Goal: Information Seeking & Learning: Learn about a topic

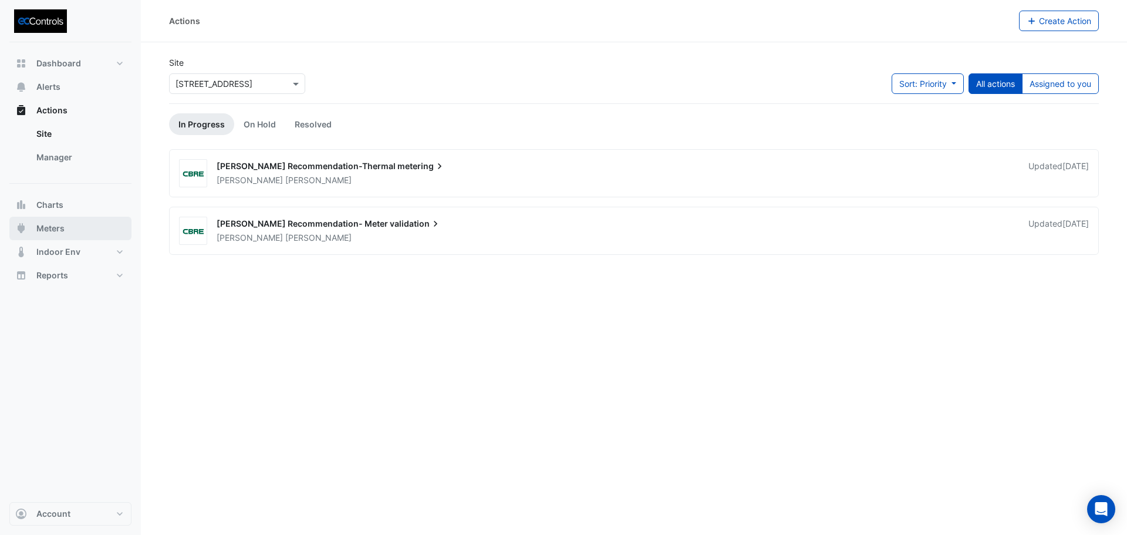
click at [56, 227] on span "Meters" at bounding box center [50, 228] width 28 height 12
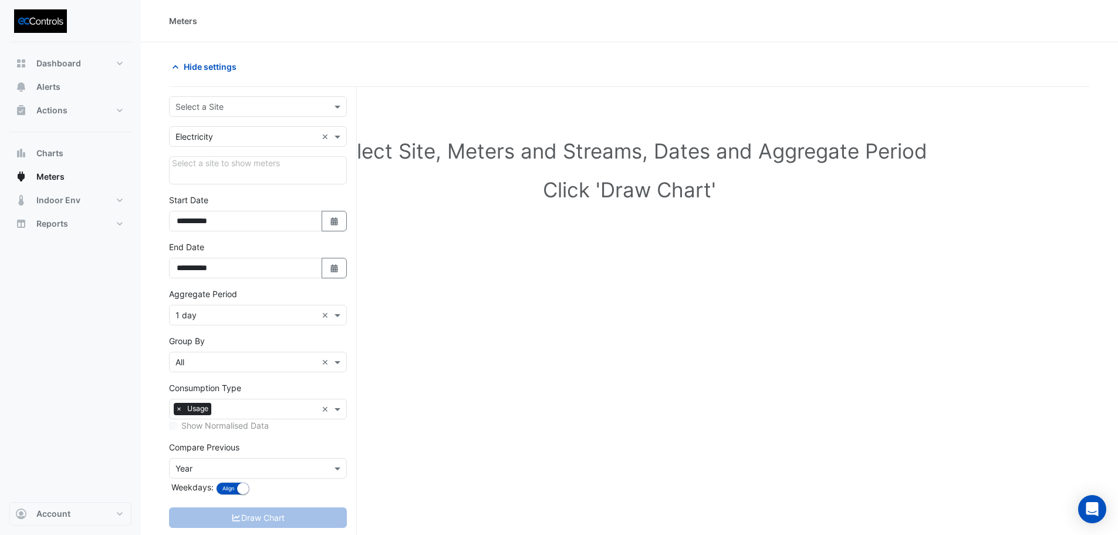
click at [204, 104] on input "text" at bounding box center [246, 107] width 141 height 12
click at [220, 133] on span "[STREET_ADDRESS]" at bounding box center [217, 132] width 77 height 10
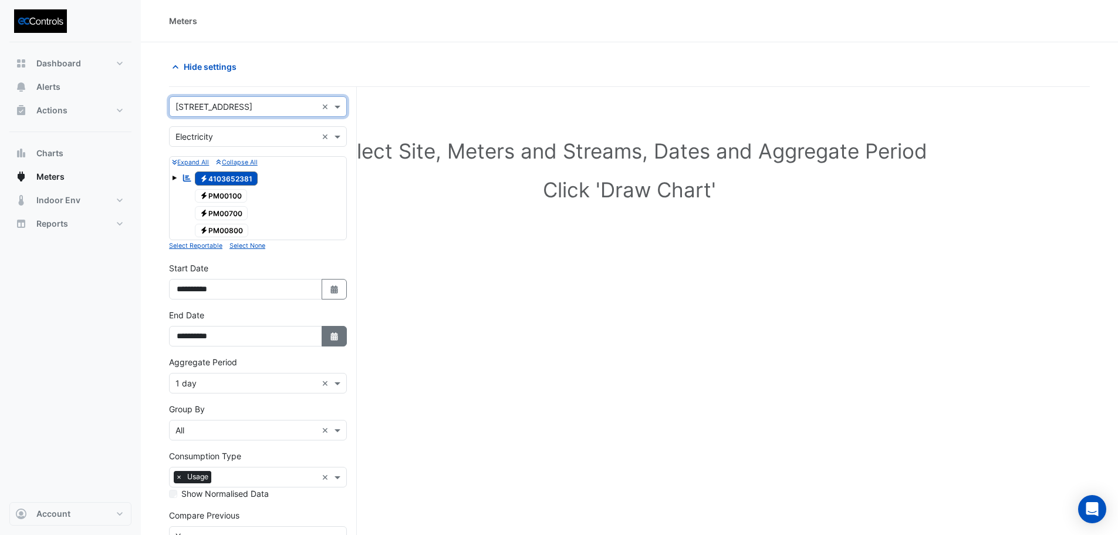
click at [341, 339] on button "Select Date" at bounding box center [335, 336] width 26 height 21
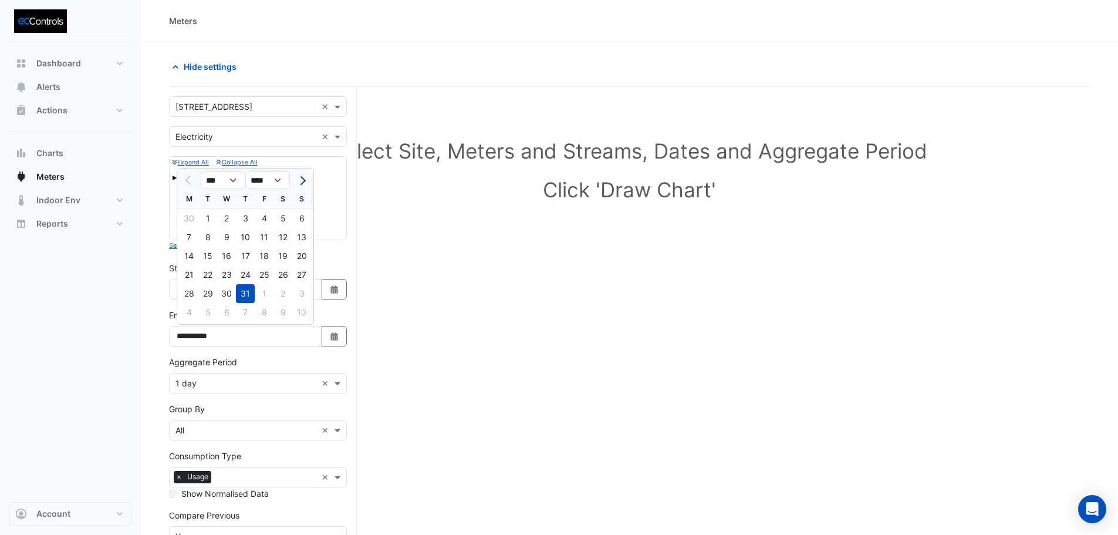
click at [302, 180] on span "Next month" at bounding box center [301, 180] width 9 height 9
select select "*"
click at [305, 239] on div "10" at bounding box center [301, 237] width 19 height 19
type input "**********"
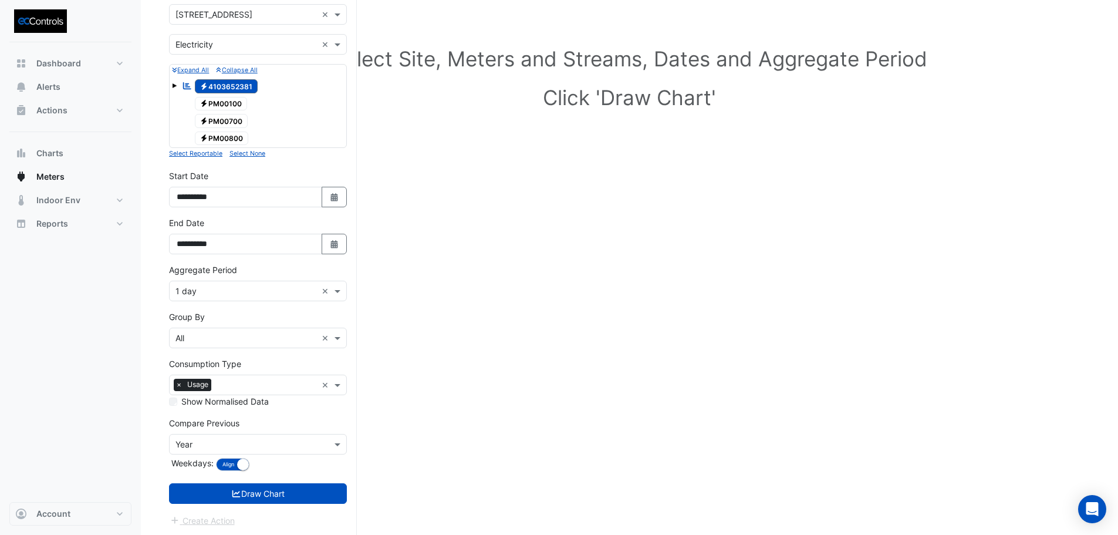
scroll to position [94, 0]
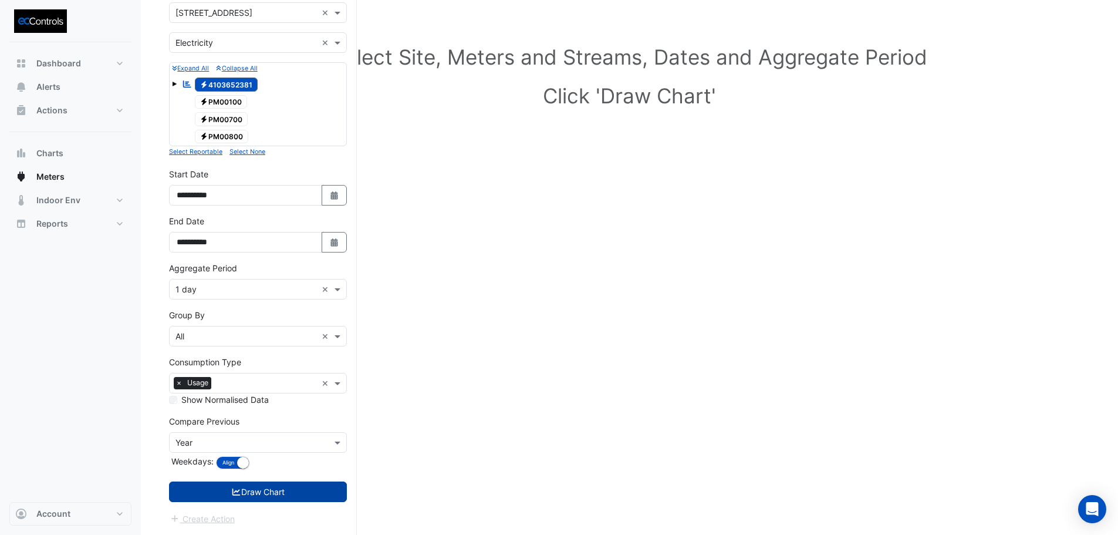
click at [288, 491] on button "Draw Chart" at bounding box center [258, 491] width 178 height 21
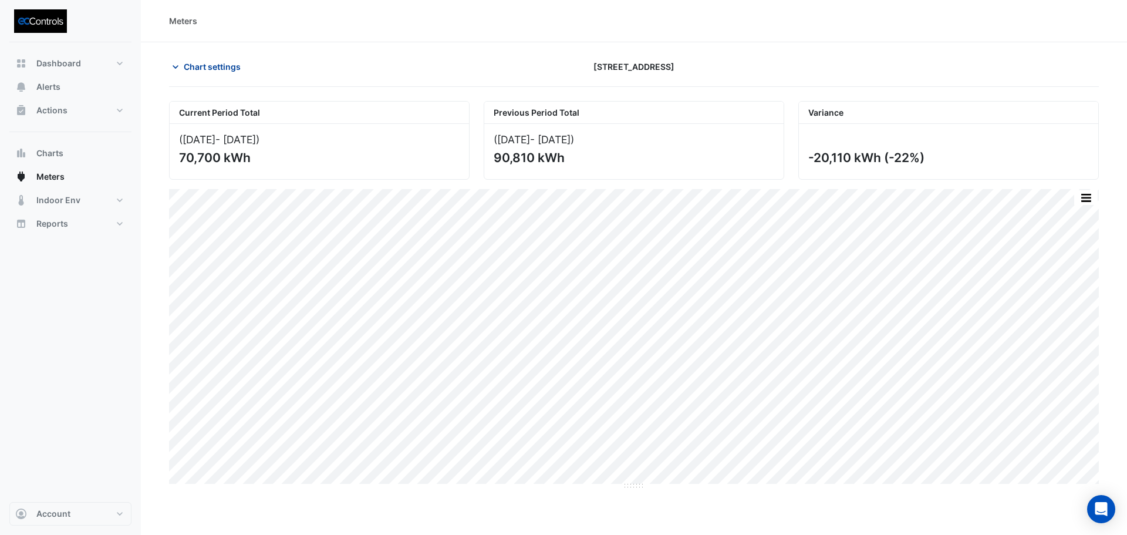
click at [233, 67] on span "Chart settings" at bounding box center [212, 66] width 57 height 12
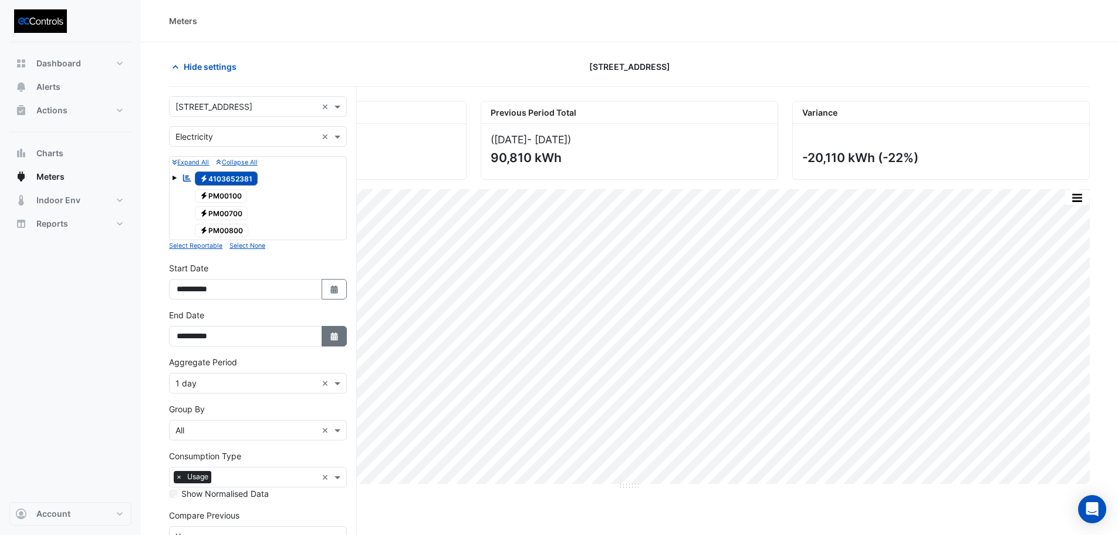
click at [339, 345] on button "Select Date" at bounding box center [335, 336] width 26 height 21
select select "*"
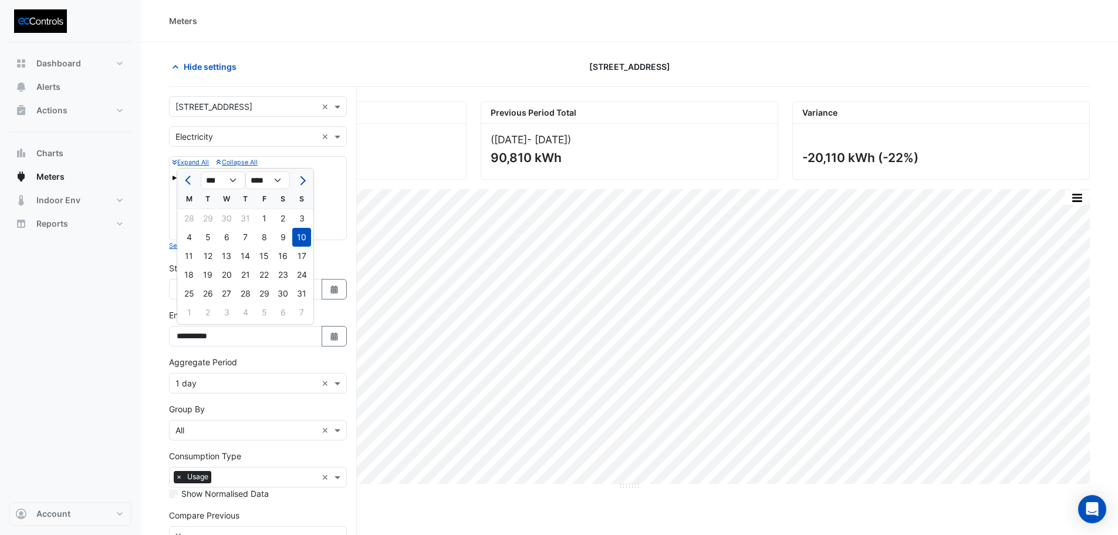
click at [224, 254] on div "13" at bounding box center [226, 256] width 19 height 19
type input "**********"
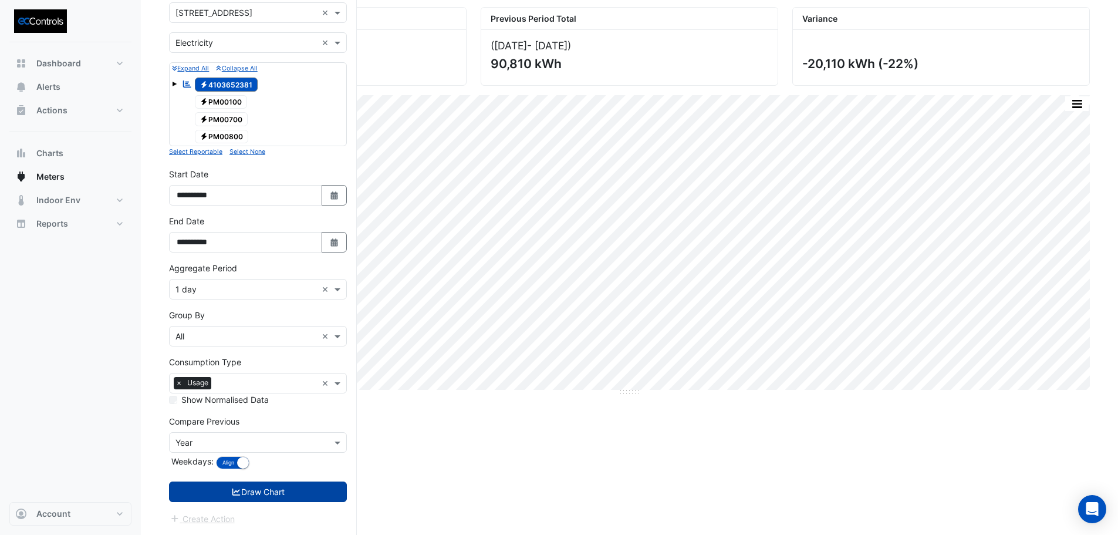
click at [306, 494] on button "Draw Chart" at bounding box center [258, 491] width 178 height 21
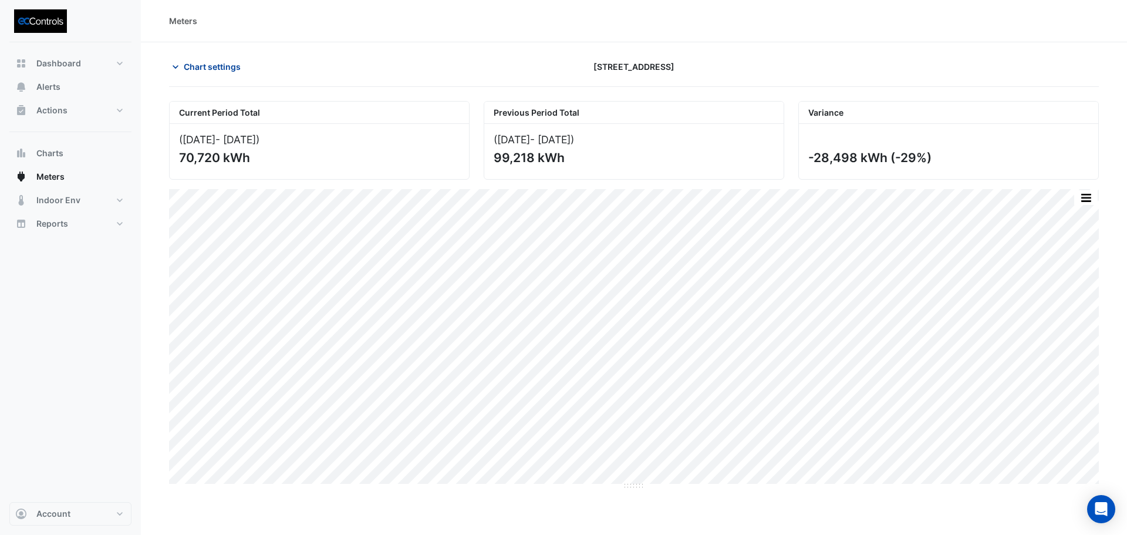
click at [220, 71] on span "Chart settings" at bounding box center [212, 66] width 57 height 12
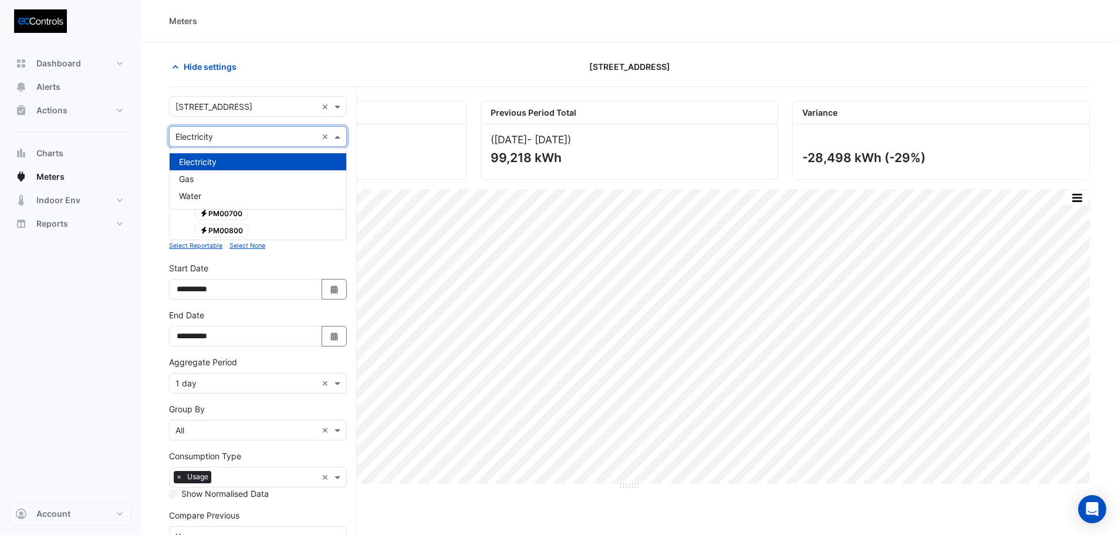
click at [234, 143] on div "Utility Type × Electricity ×" at bounding box center [258, 136] width 178 height 21
click at [224, 178] on div "Gas" at bounding box center [258, 178] width 177 height 17
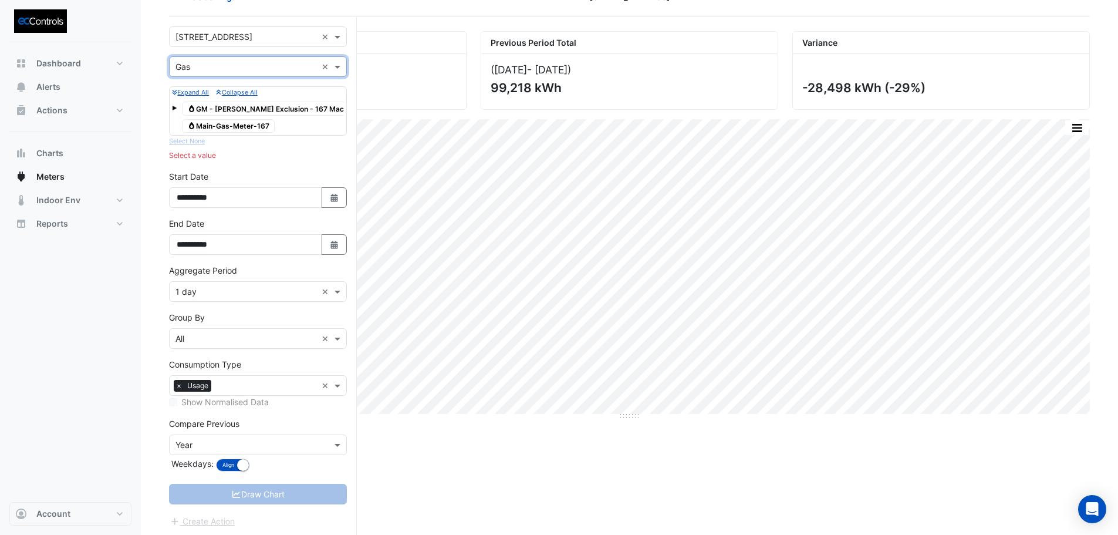
scroll to position [72, 0]
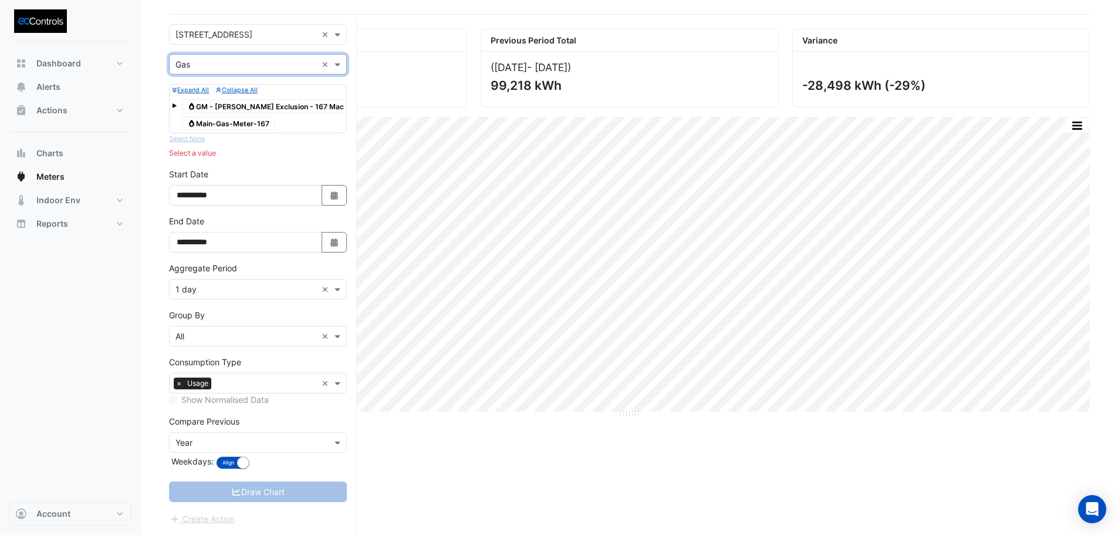
click at [230, 119] on span "Gas Main-Gas-Meter-167" at bounding box center [228, 124] width 93 height 14
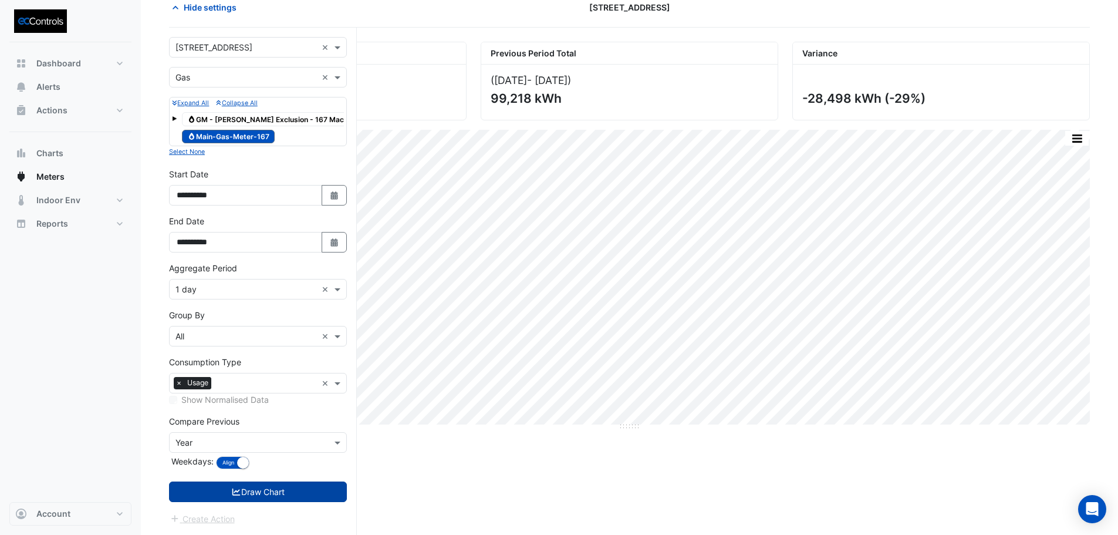
click at [312, 497] on button "Draw Chart" at bounding box center [258, 491] width 178 height 21
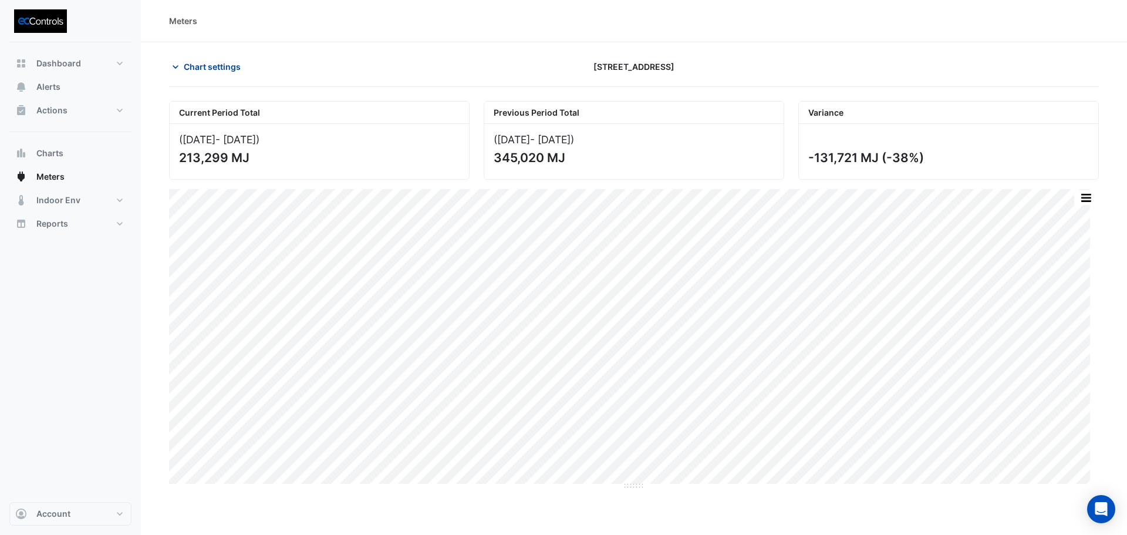
click at [205, 66] on span "Chart settings" at bounding box center [212, 66] width 57 height 12
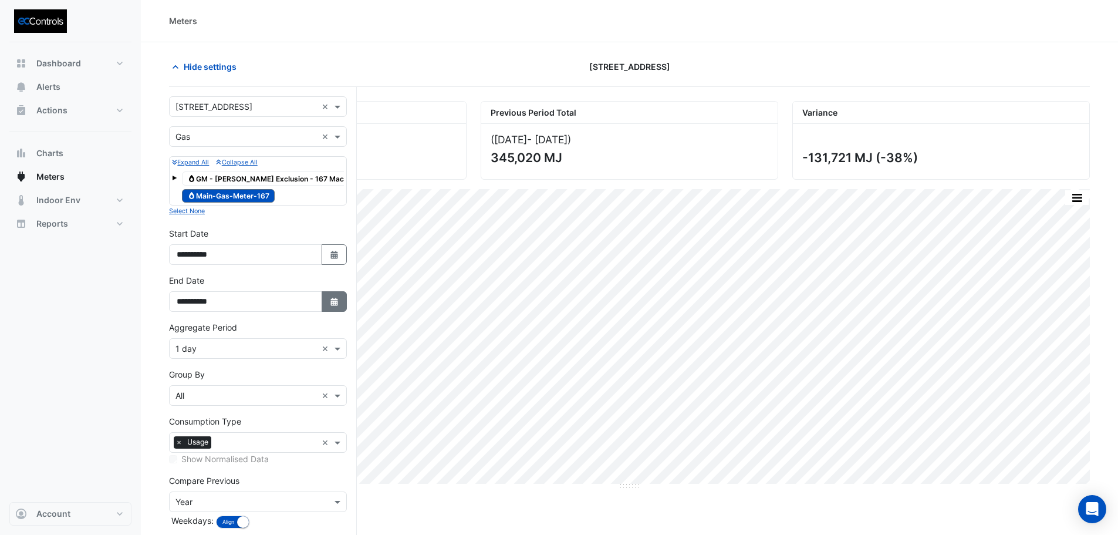
click at [329, 299] on icon "Select Date" at bounding box center [334, 302] width 11 height 8
select select "*"
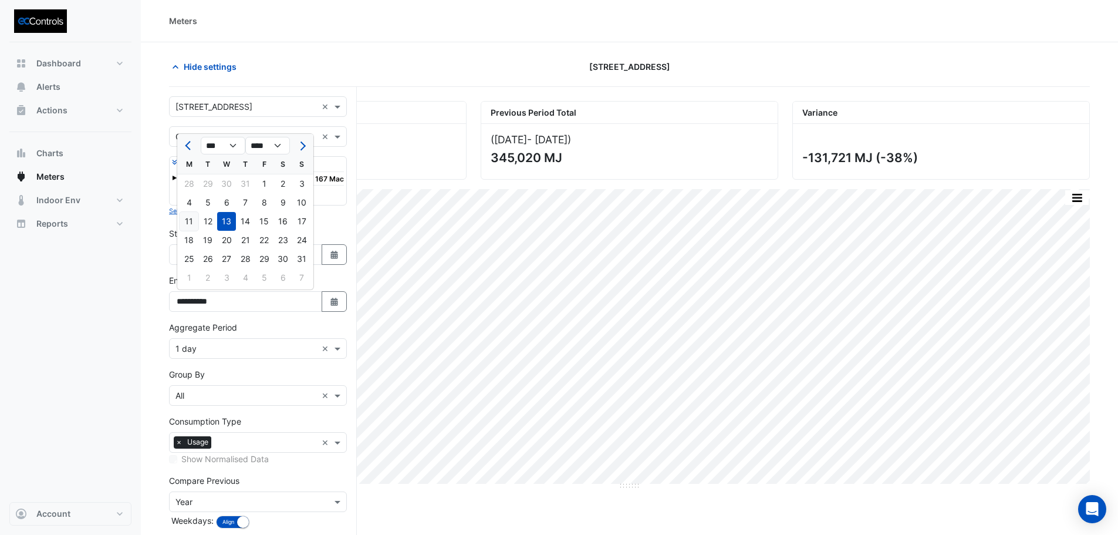
click at [195, 222] on div "11" at bounding box center [189, 221] width 19 height 19
type input "**********"
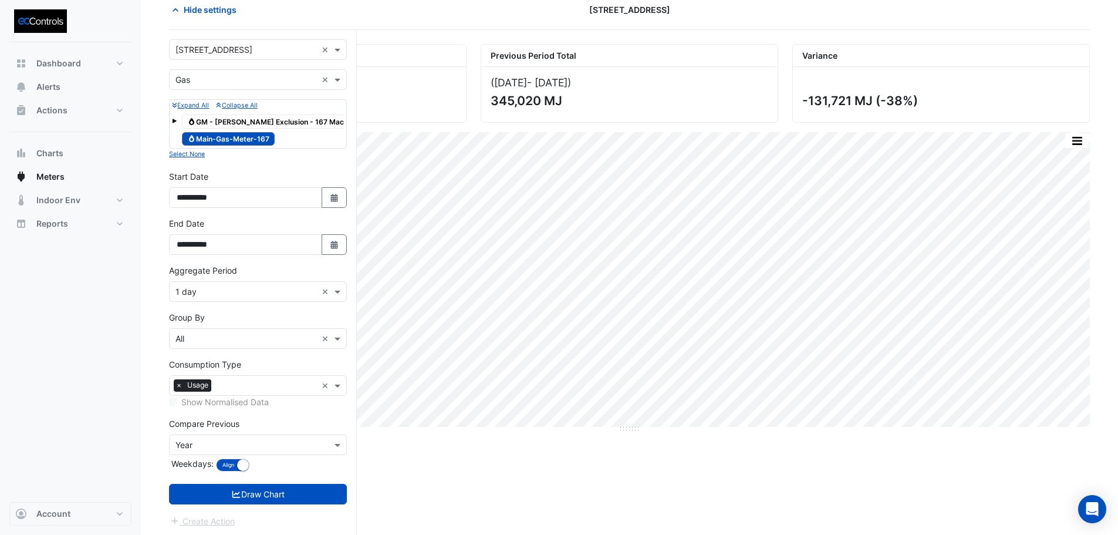
scroll to position [59, 0]
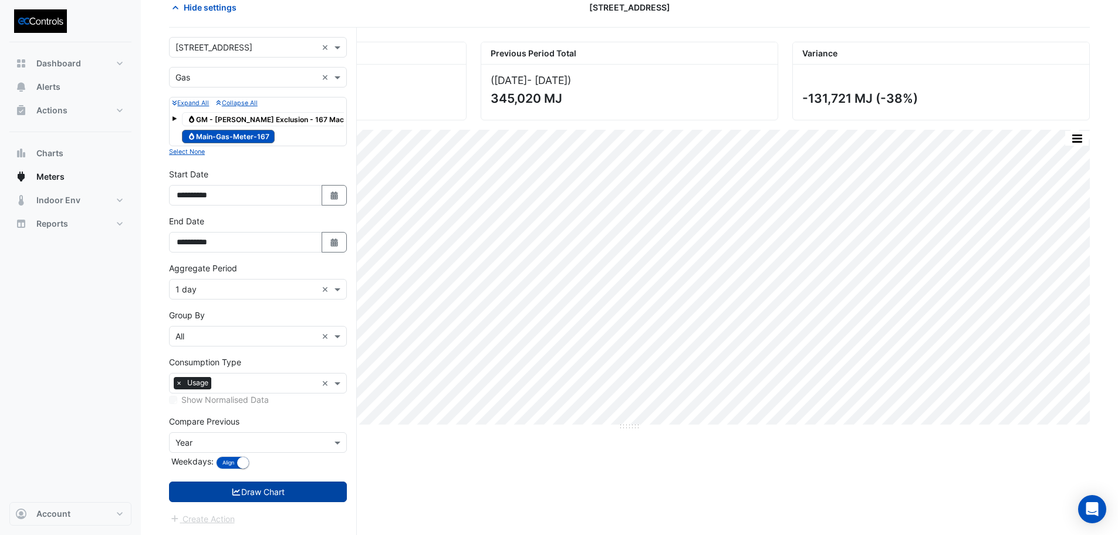
click at [291, 488] on button "Draw Chart" at bounding box center [258, 491] width 178 height 21
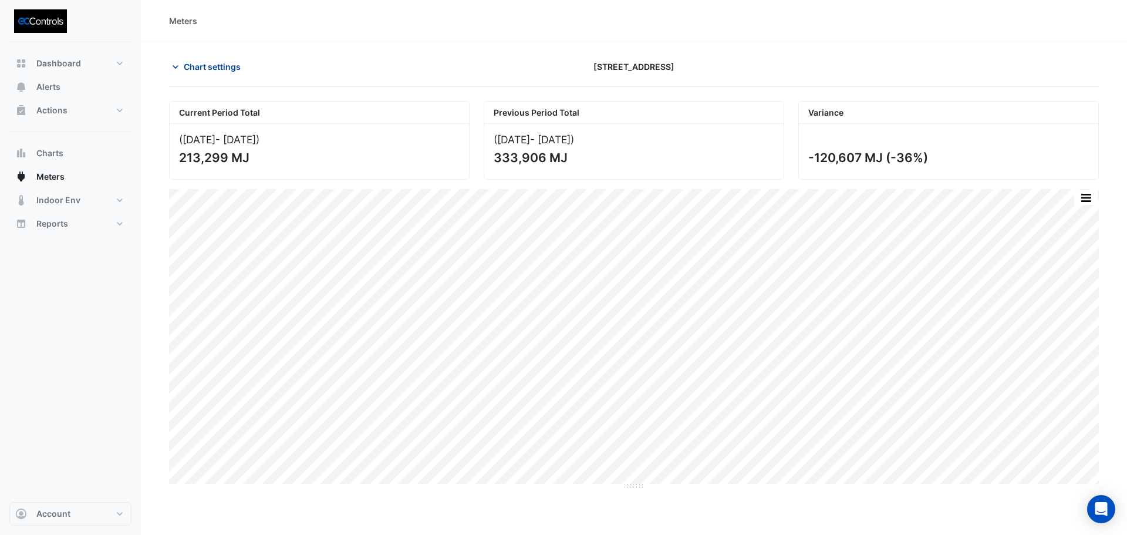
click at [224, 69] on span "Chart settings" at bounding box center [212, 66] width 57 height 12
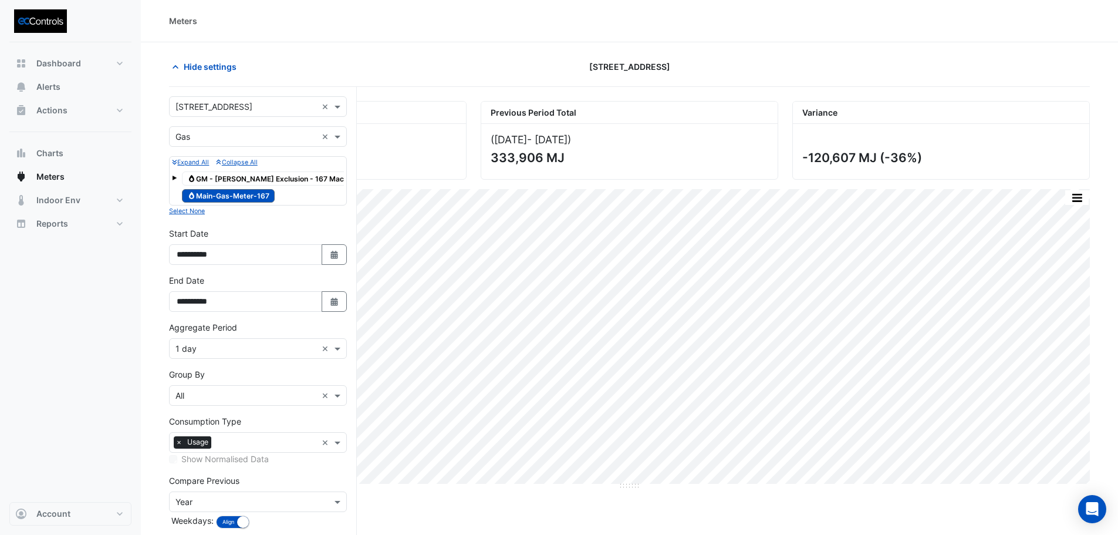
click at [225, 141] on input "text" at bounding box center [246, 137] width 141 height 12
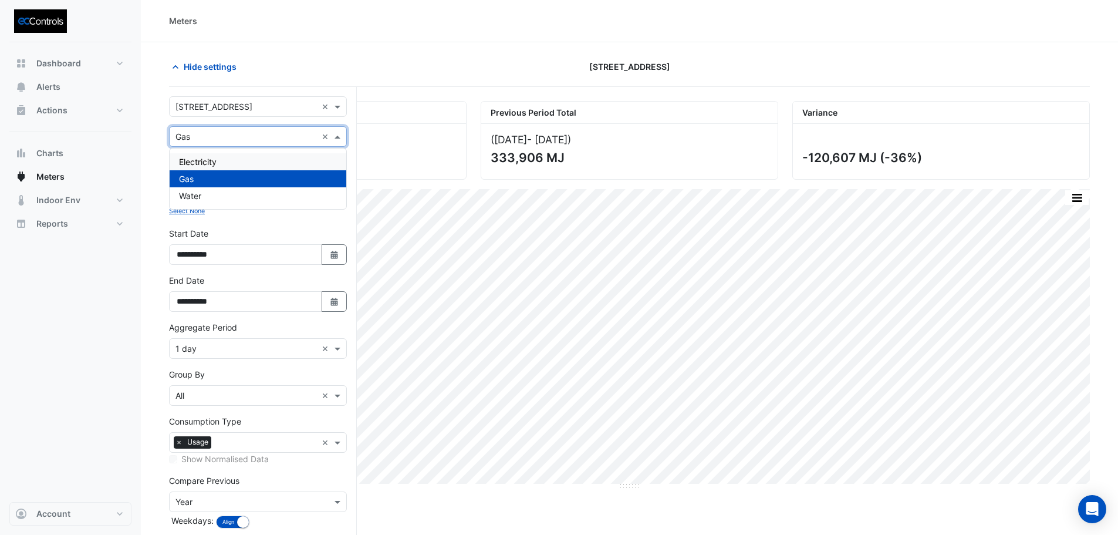
click at [203, 158] on span "Electricity" at bounding box center [198, 162] width 38 height 10
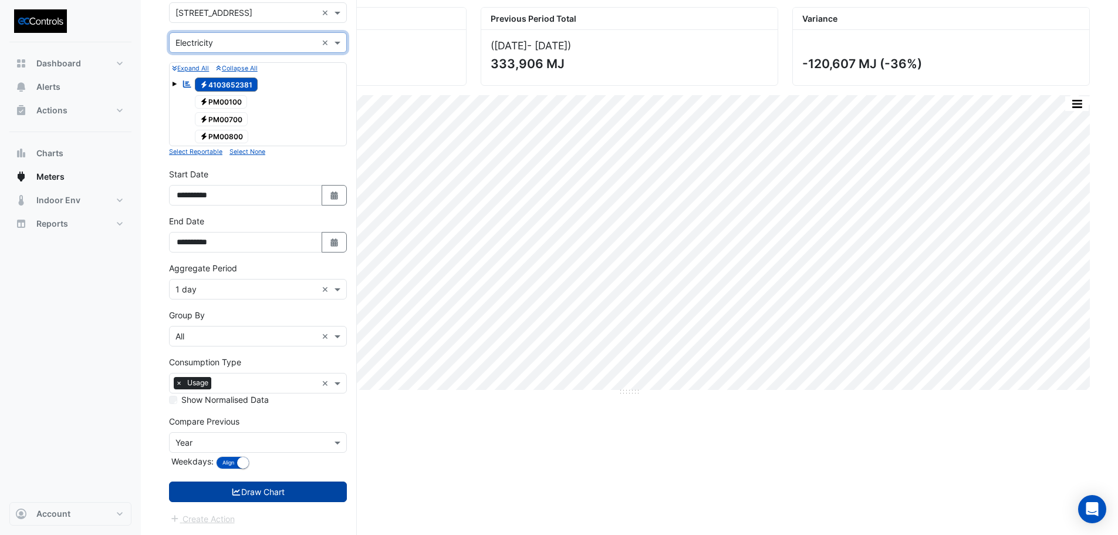
click at [279, 495] on button "Draw Chart" at bounding box center [258, 491] width 178 height 21
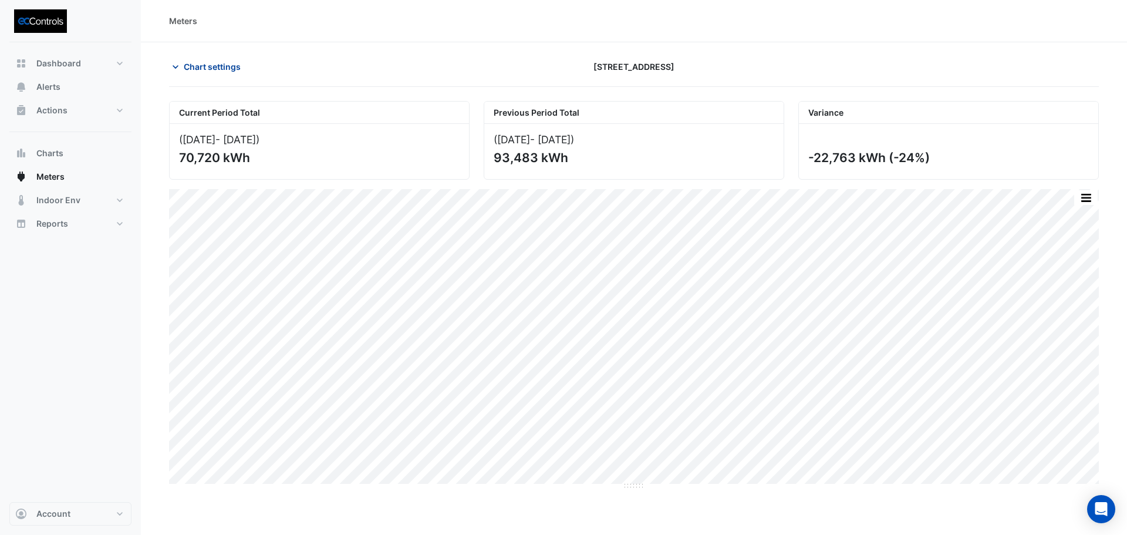
click at [203, 69] on span "Chart settings" at bounding box center [212, 66] width 57 height 12
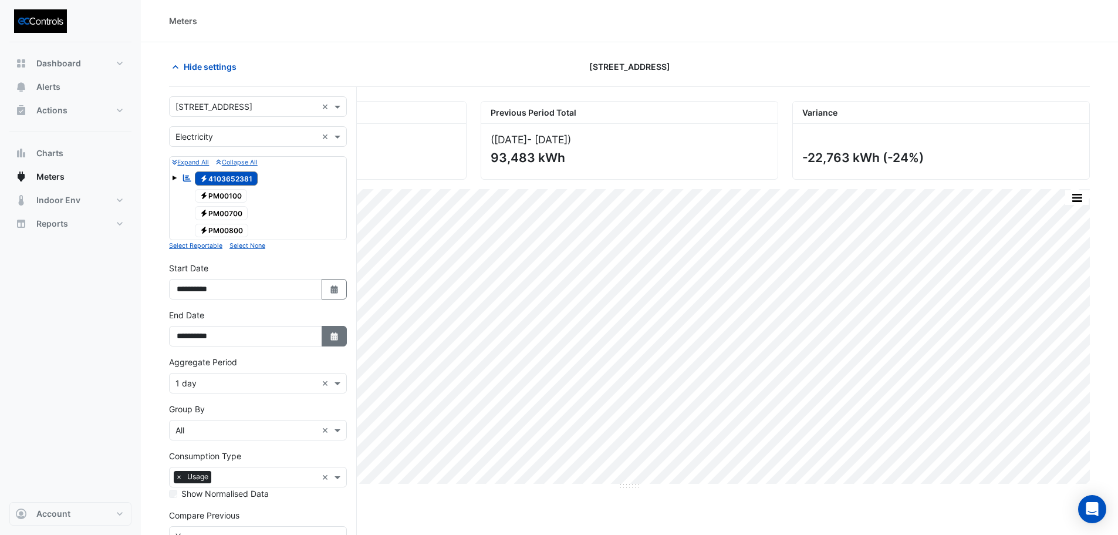
click at [340, 333] on button "Select Date" at bounding box center [335, 336] width 26 height 21
select select "*"
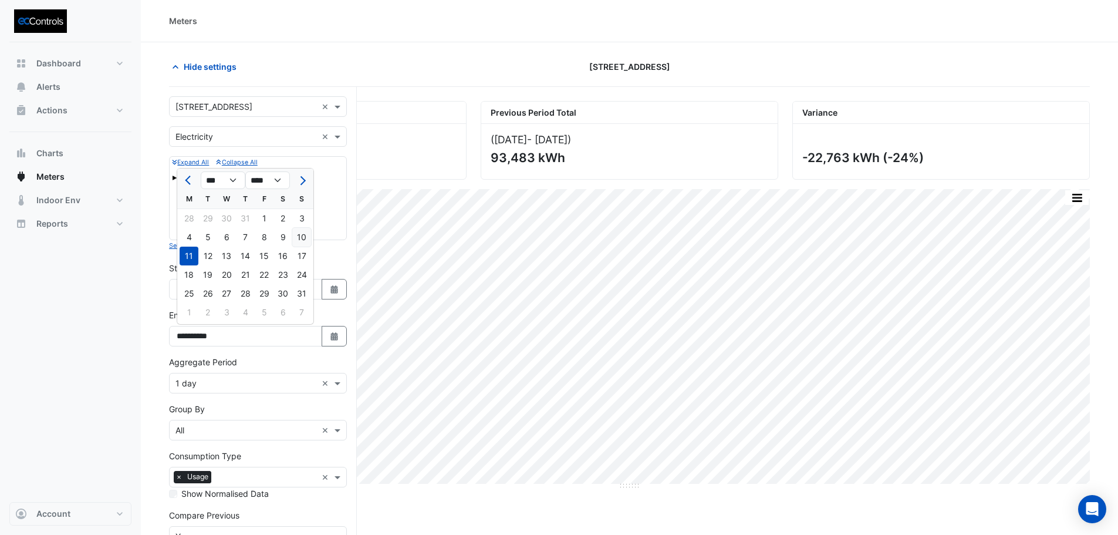
click at [304, 240] on div "10" at bounding box center [301, 237] width 19 height 19
type input "**********"
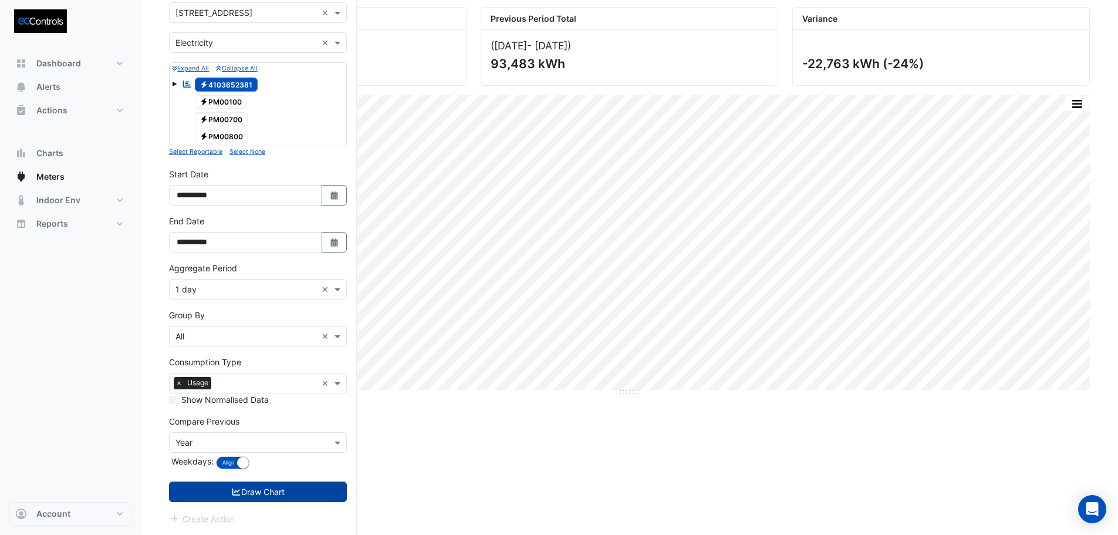
click at [285, 489] on button "Draw Chart" at bounding box center [258, 491] width 178 height 21
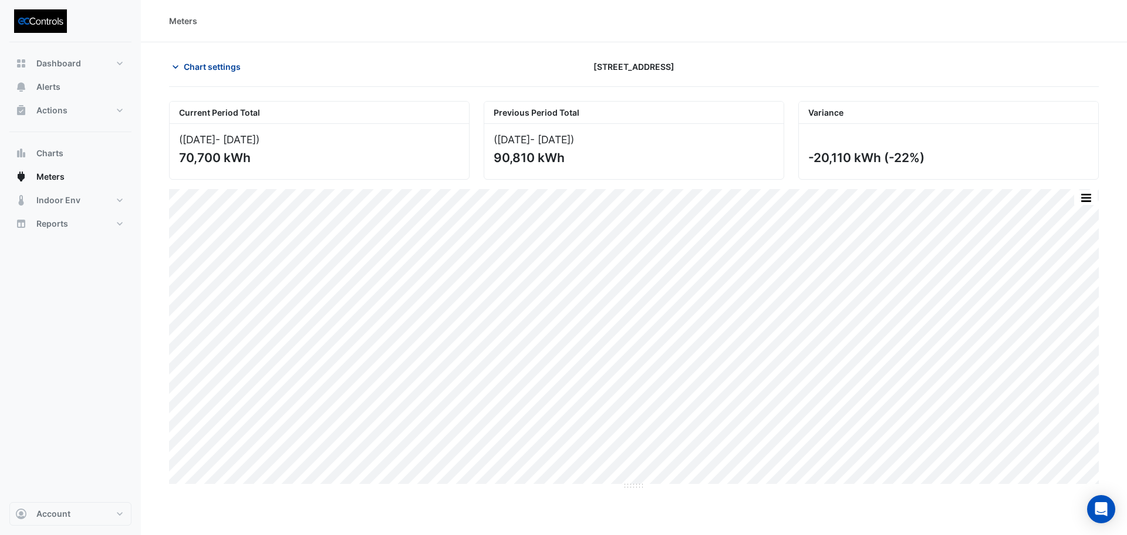
click at [221, 69] on span "Chart settings" at bounding box center [212, 66] width 57 height 12
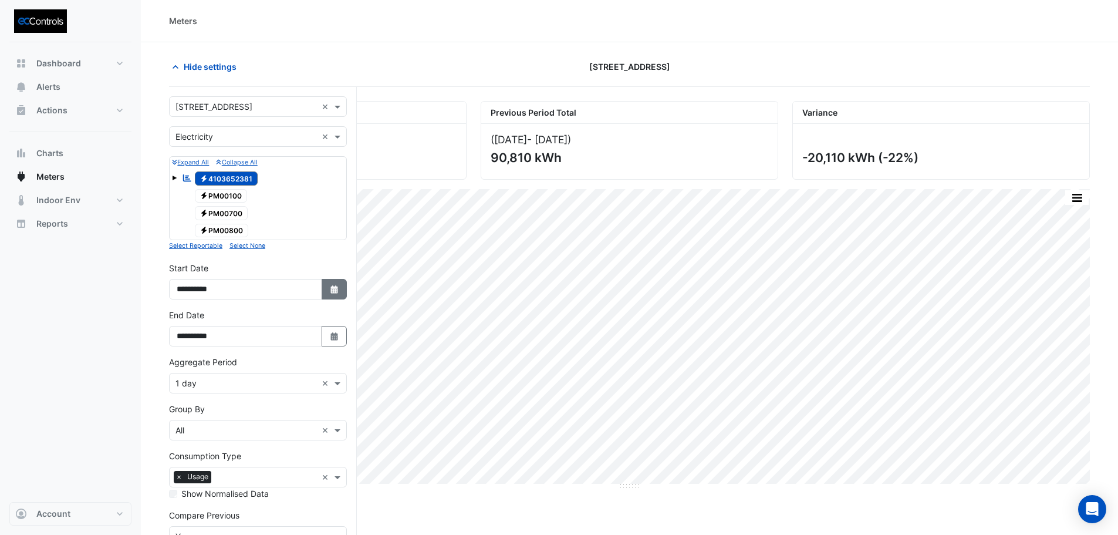
click at [336, 289] on icon "button" at bounding box center [334, 289] width 7 height 8
select select "*"
select select "****"
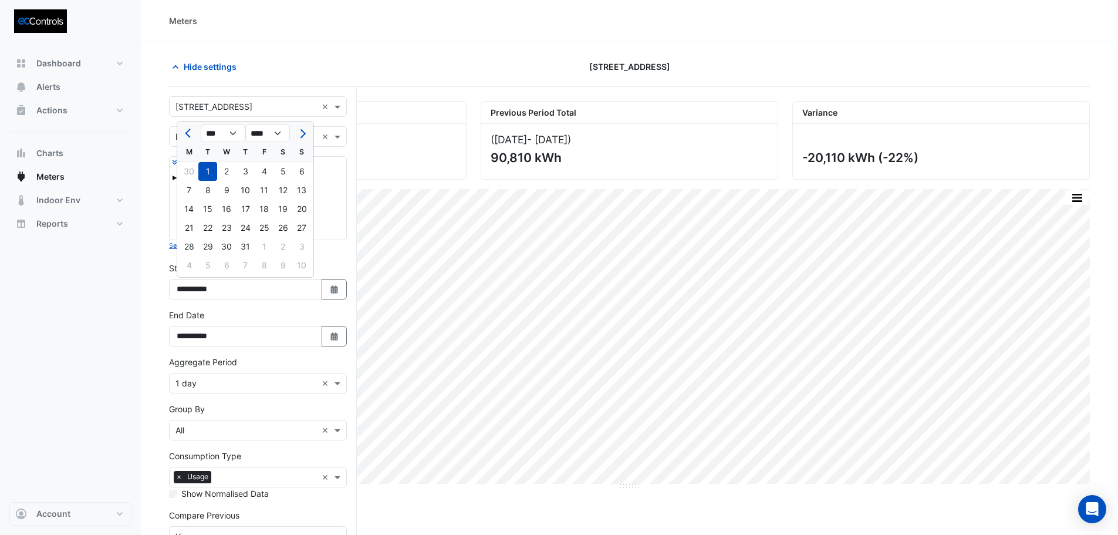
drag, startPoint x: 186, startPoint y: 133, endPoint x: 202, endPoint y: 148, distance: 22.4
click at [186, 133] on span "Previous month" at bounding box center [189, 133] width 9 height 9
select select "*"
click at [301, 170] on div "1" at bounding box center [301, 171] width 19 height 19
type input "**********"
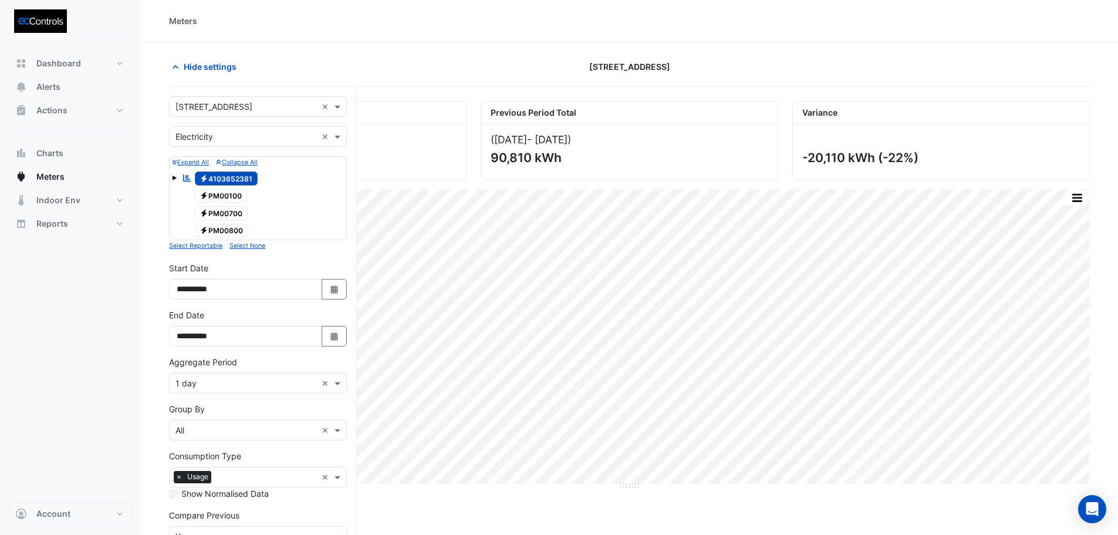
scroll to position [94, 0]
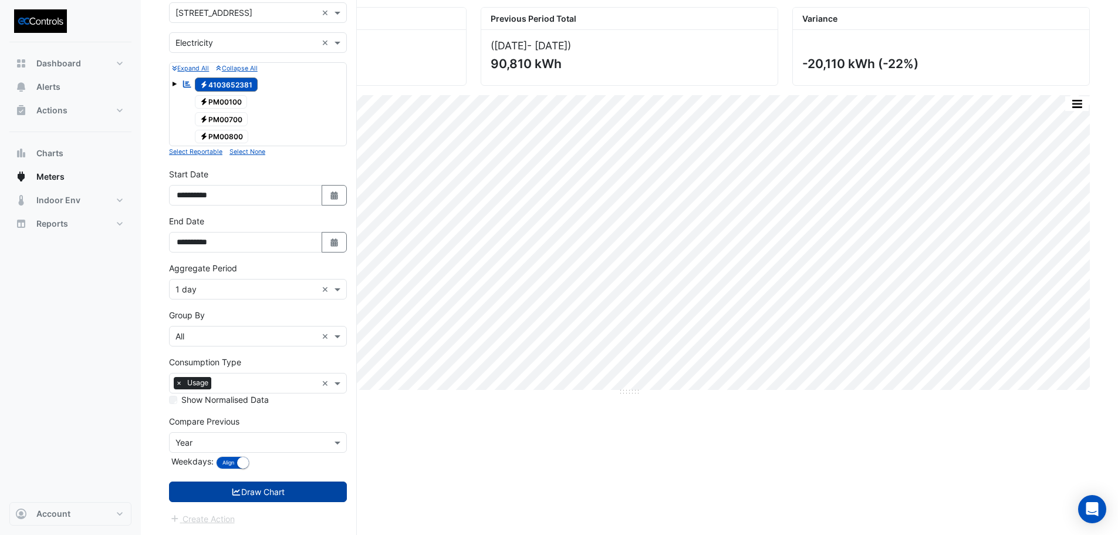
click at [281, 494] on button "Draw Chart" at bounding box center [258, 491] width 178 height 21
